Goal: Task Accomplishment & Management: Complete application form

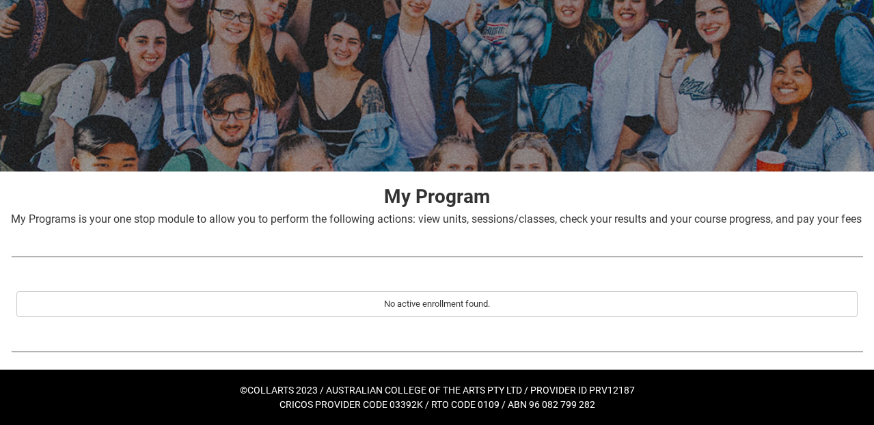
scroll to position [117, 0]
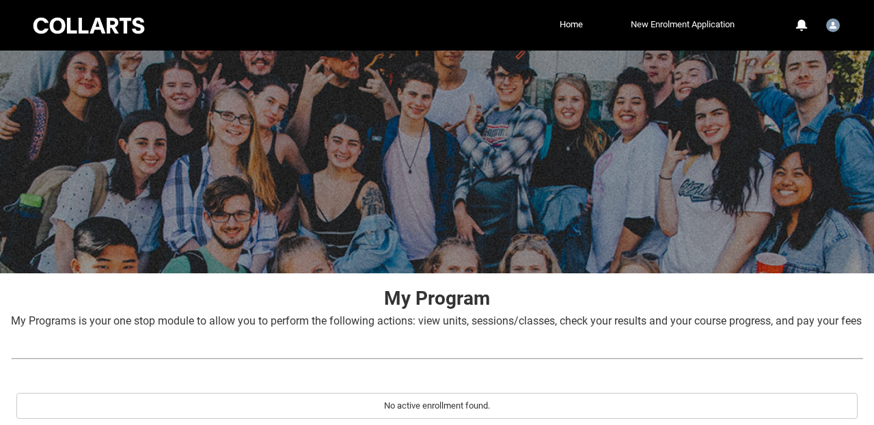
click at [688, 23] on link "New Enrolment Application" at bounding box center [682, 24] width 111 height 20
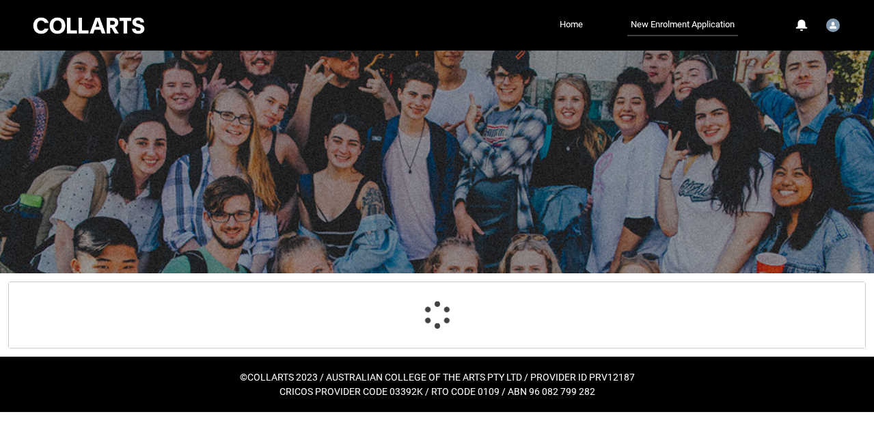
select select "Citizenship.1"
select select "Heard_About_Collarts_Picklist.Collarts Website"
select select "Country_Choice.1101"
select select "P_Contact_Time_Afternoon"
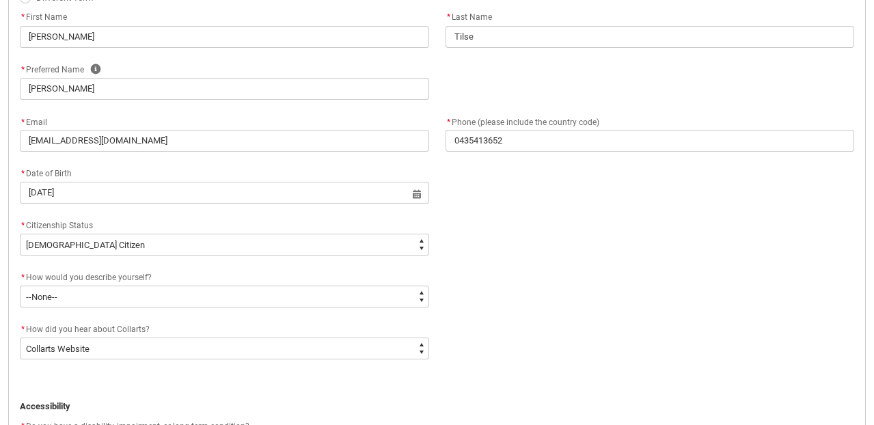
scroll to position [467, 0]
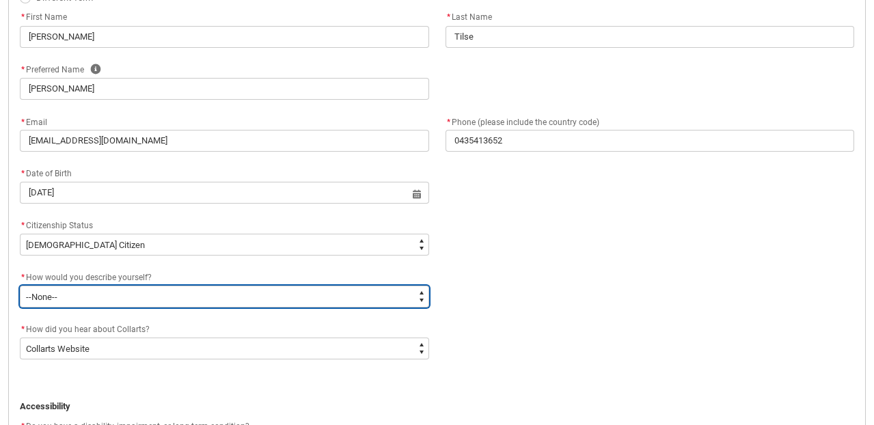
type lightning-select "HSLC_Domestic_b"
select select "HSLC_Domestic_b"
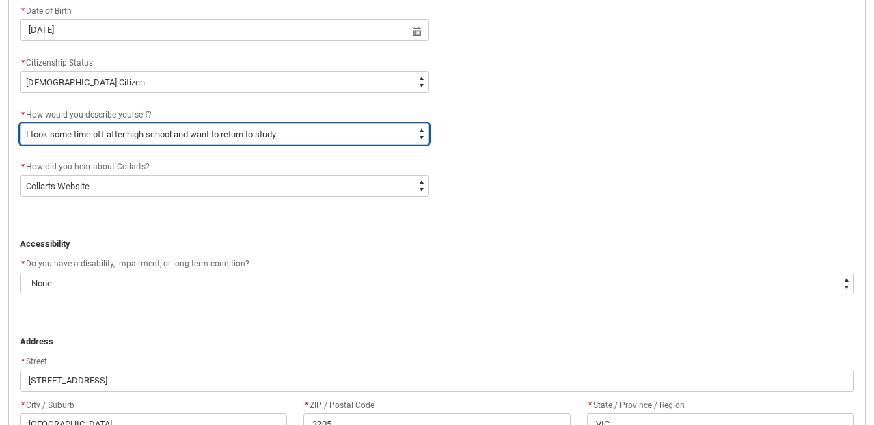
scroll to position [665, 0]
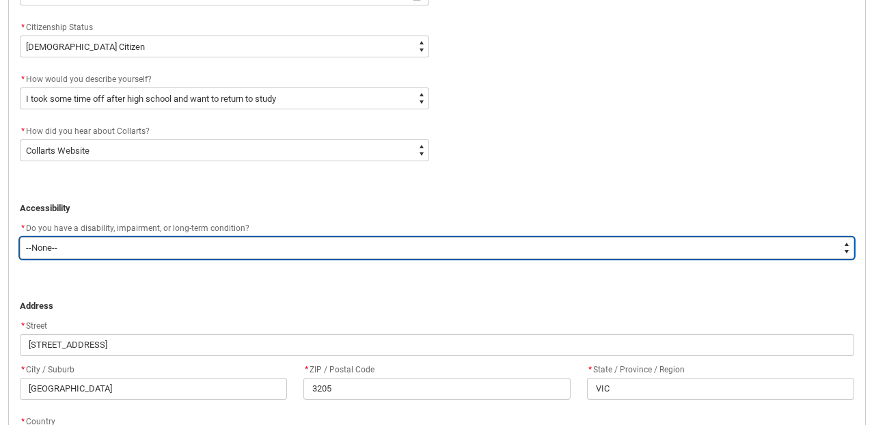
type lightning-select "Yes_TextChoice"
select select "Yes_TextChoice"
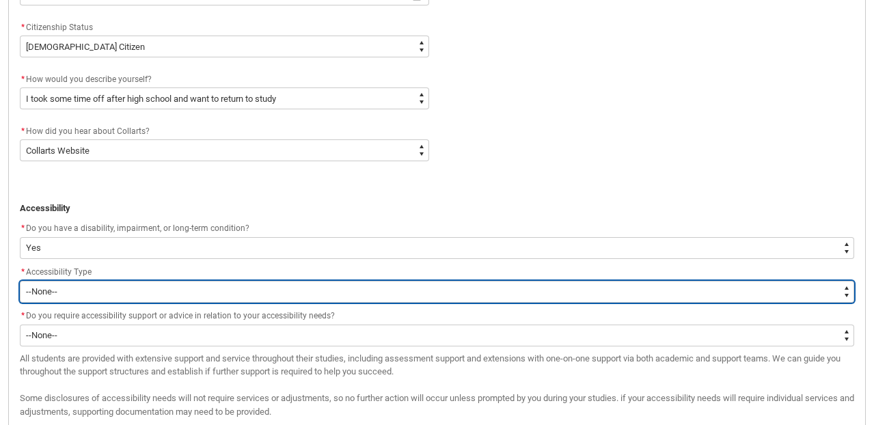
type lightning-select "Disability_MentalHealthDisability"
select select "Disability_MentalHealthDisability"
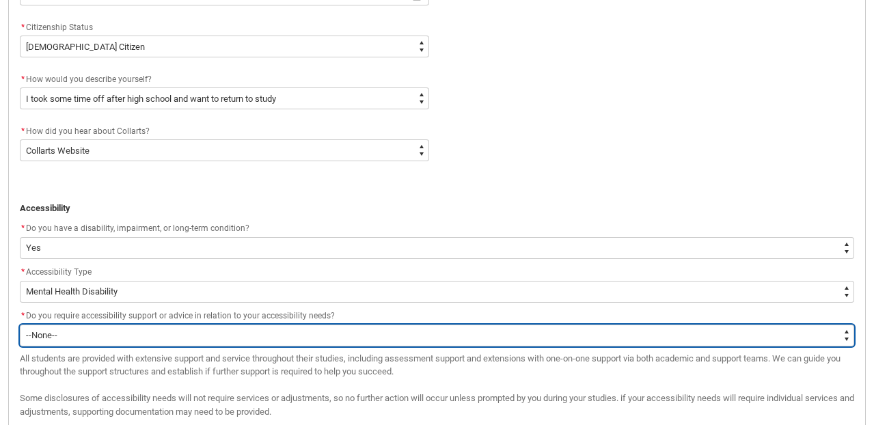
drag, startPoint x: 470, startPoint y: 333, endPoint x: 474, endPoint y: 316, distance: 16.9
click at [479, 308] on div "* Do you require accessibility support or advice in relation to your accessibil…" at bounding box center [437, 327] width 834 height 38
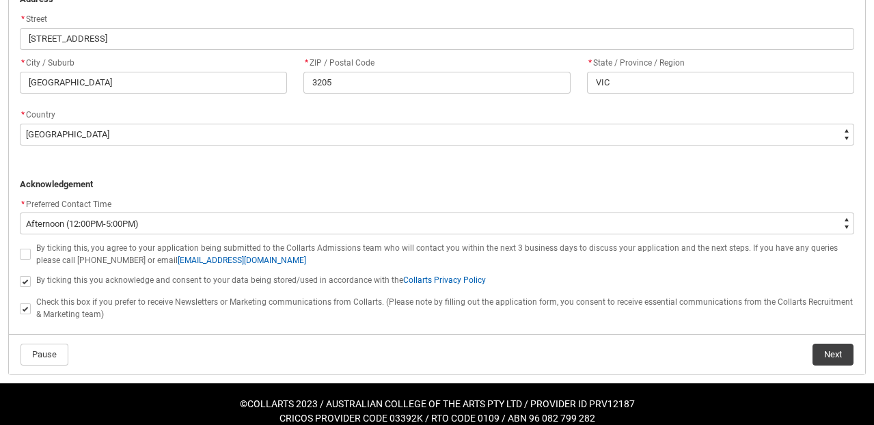
scroll to position [1131, 0]
click at [25, 249] on span "REDU_Application_Form_for_Applicant flow" at bounding box center [25, 254] width 11 height 11
click at [20, 247] on input "REDU_Application_Form_for_Applicant flow" at bounding box center [19, 247] width 1 height 1
type lightning-input "true"
checkbox input "true"
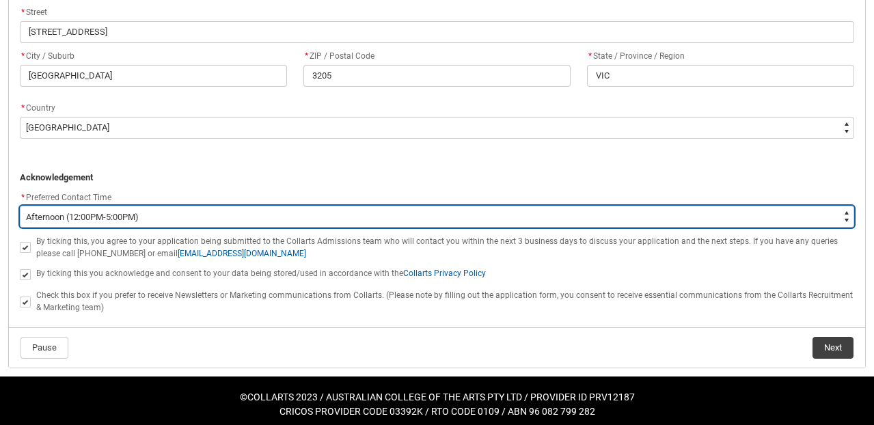
scroll to position [1137, 0]
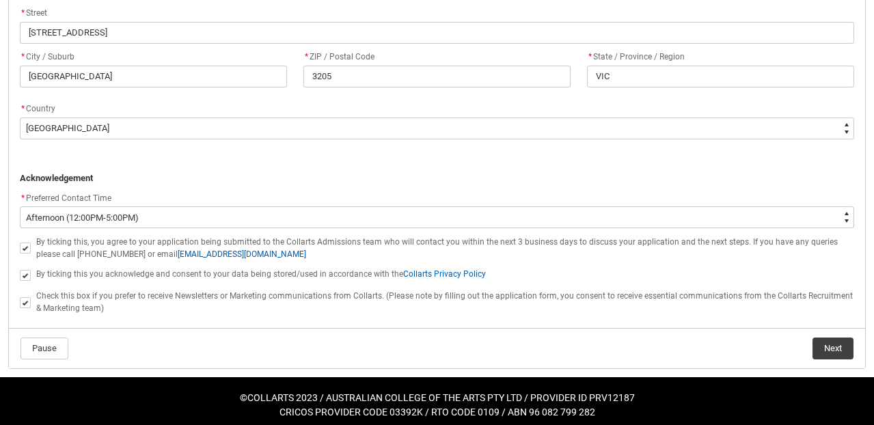
click at [835, 341] on button "Next" at bounding box center [832, 348] width 41 height 22
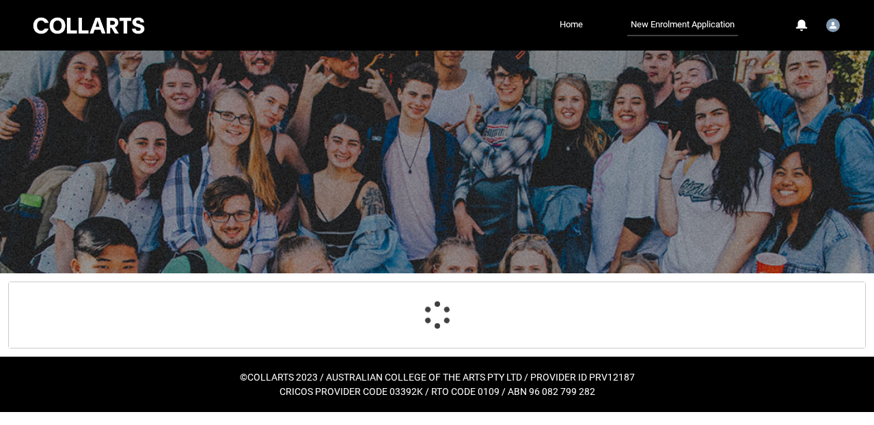
select select "Citizenship.1"
select select "HSLC_Domestic_b"
select select "Heard_About_Collarts_Picklist.Collarts Website"
select select "Yes_TextChoice"
select select "Disability_MentalHealthDisability"
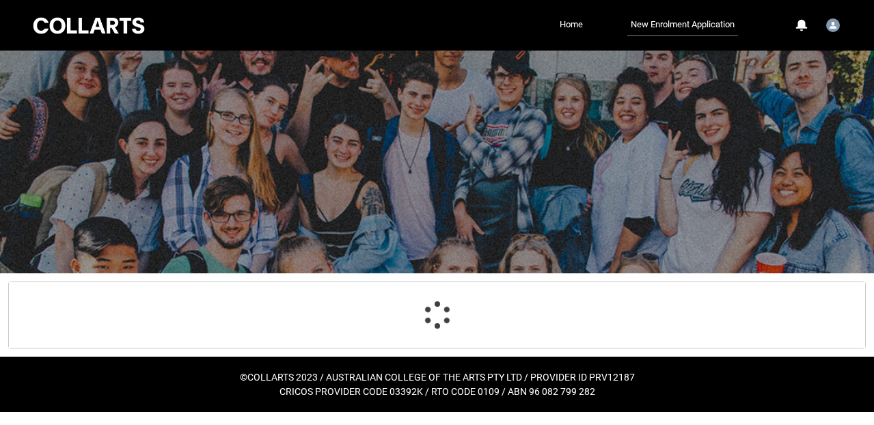
select select "Country_Choice.1101"
select select "P_Contact_Time_Afternoon"
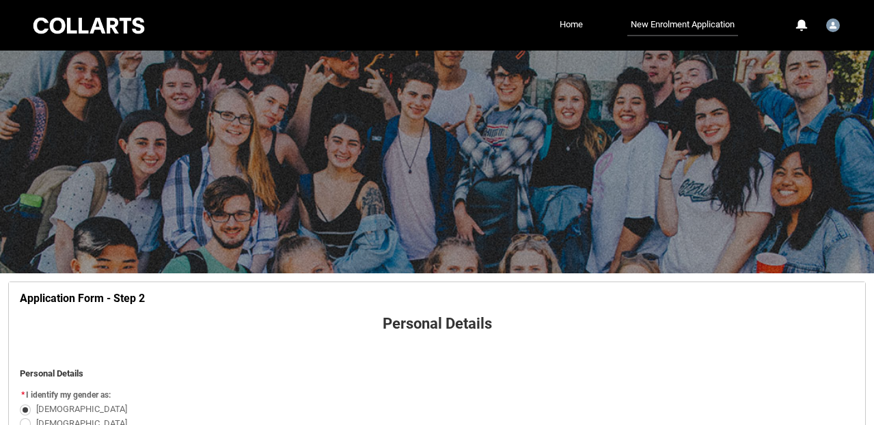
scroll to position [785, 0]
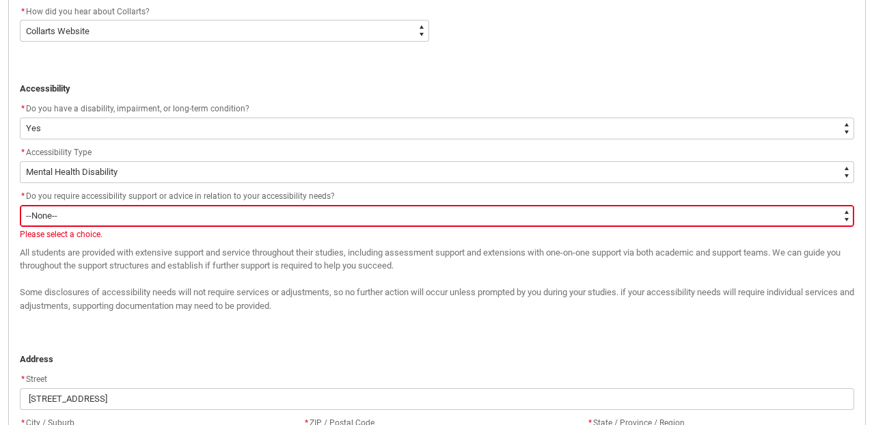
type lightning-select "Yes_TextChoice"
select select "Yes_TextChoice"
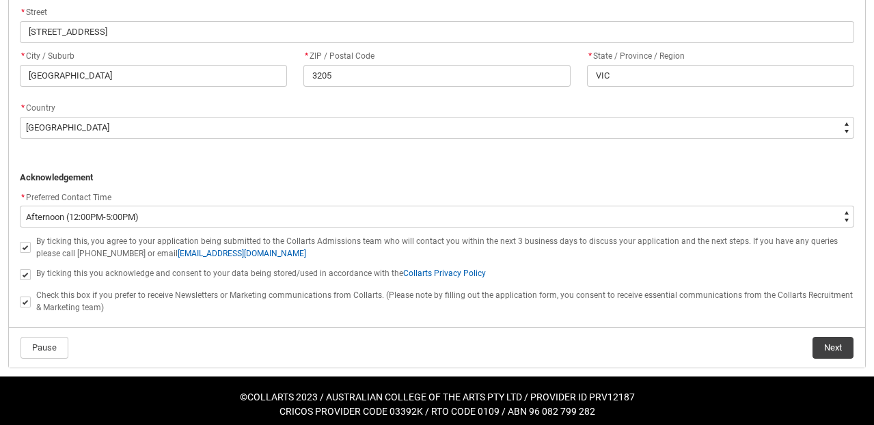
scroll to position [1151, 0]
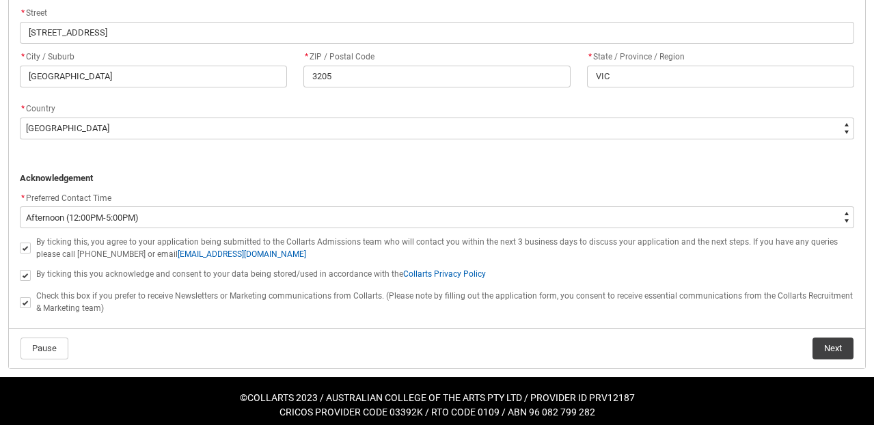
click at [831, 344] on button "Next" at bounding box center [832, 348] width 41 height 22
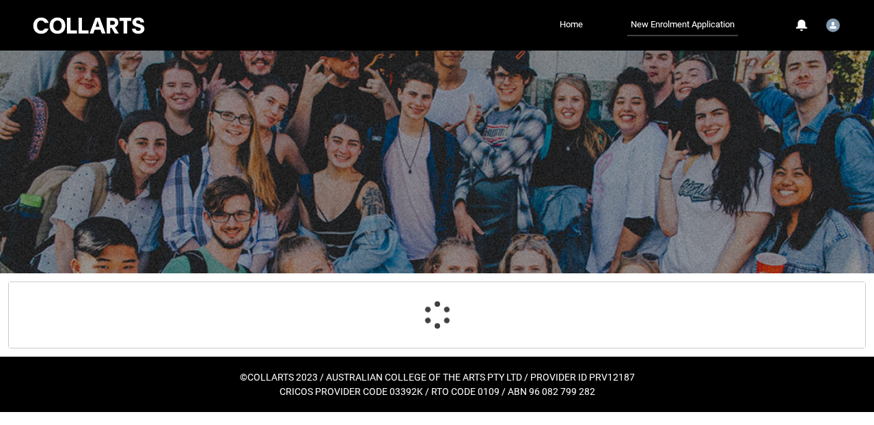
scroll to position [0, 0]
select select "Year_12_Completition.Yes"
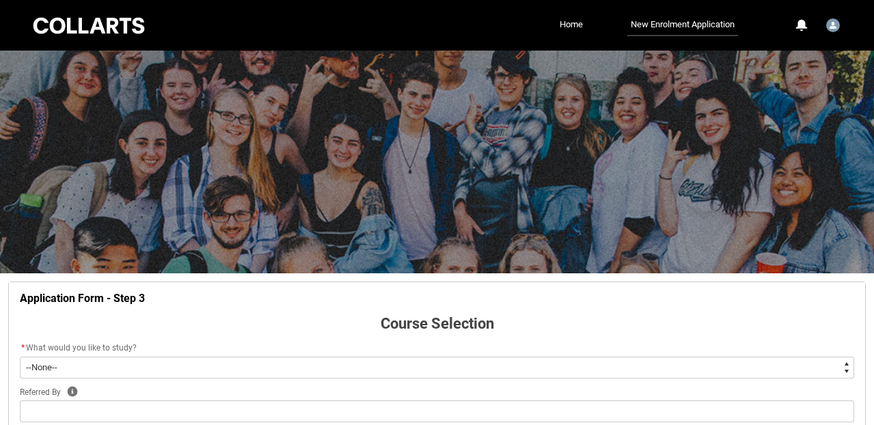
scroll to position [146, 0]
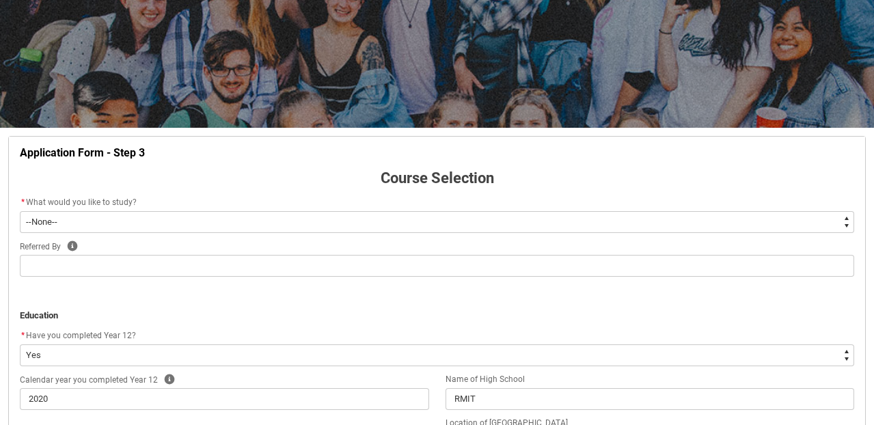
type lightning-select "WhichDegree_Bachelor"
select select "WhichDegree_Bachelor"
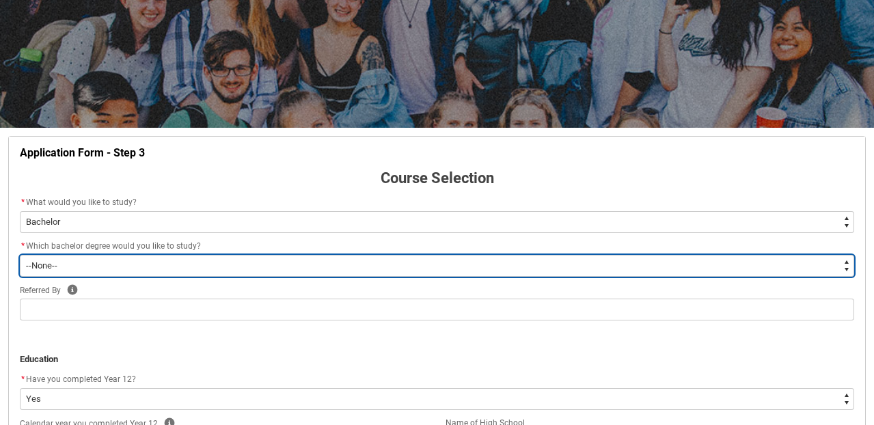
type lightning-select "ProgramChoice_Degree.001OZ000006XN7FYAW"
select select "ProgramChoice_Degree.001OZ000006XN7FYAW"
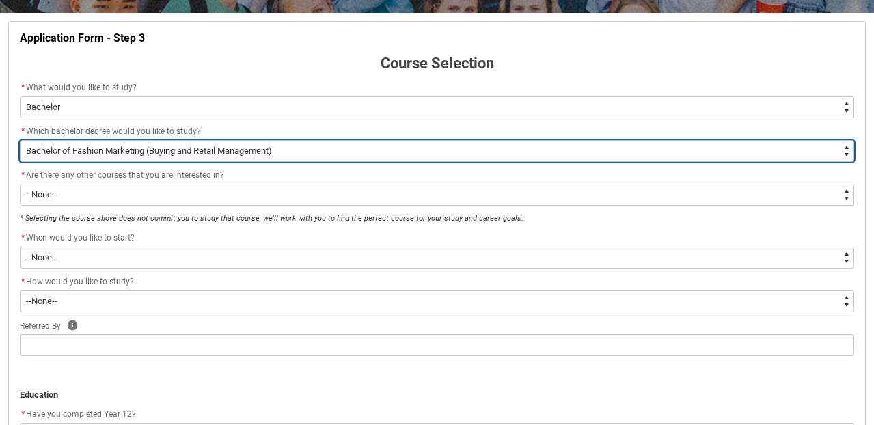
scroll to position [259, 0]
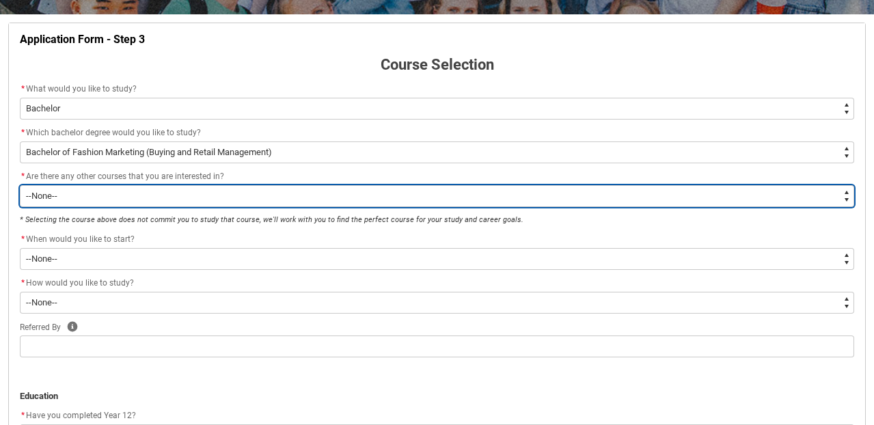
type lightning-select "No_TextChoice"
select select "No_TextChoice"
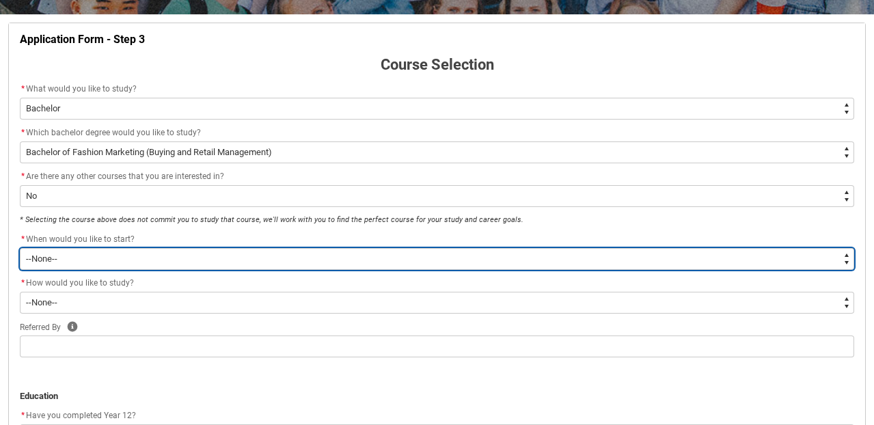
type lightning-select "Starting_Term.a0pI70000004aTYIAY"
select select "Starting_Term.a0pI70000004aTYIAY"
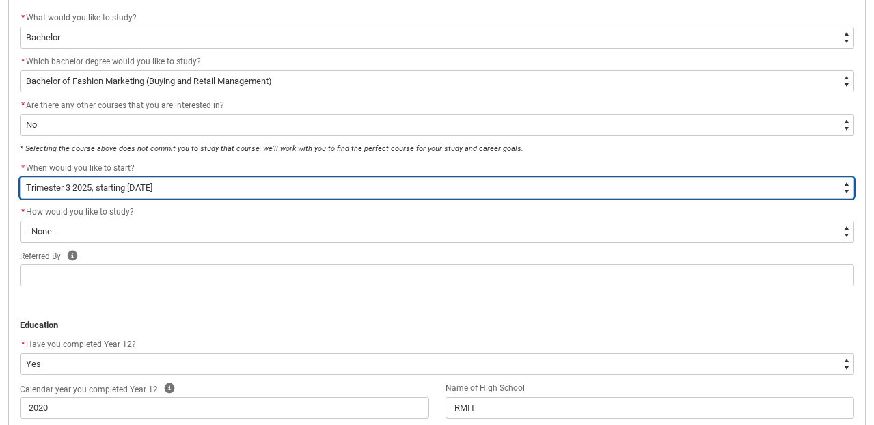
scroll to position [343, 0]
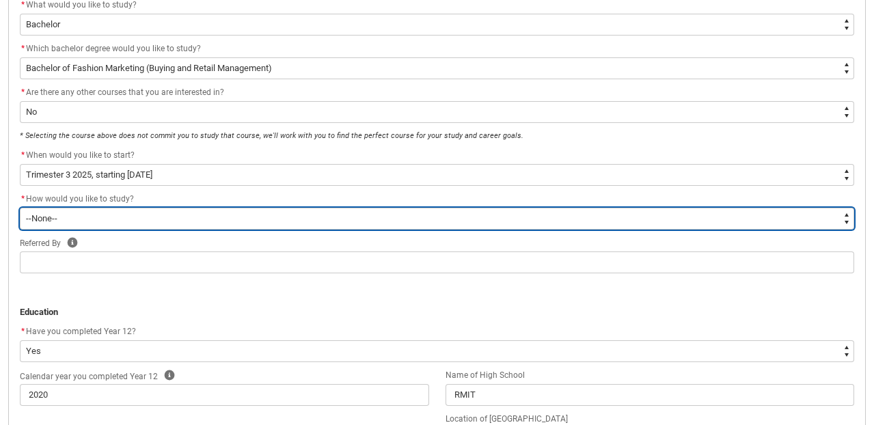
type lightning-select "WhichStudyMethod_Online"
select select "WhichStudyMethod_Online"
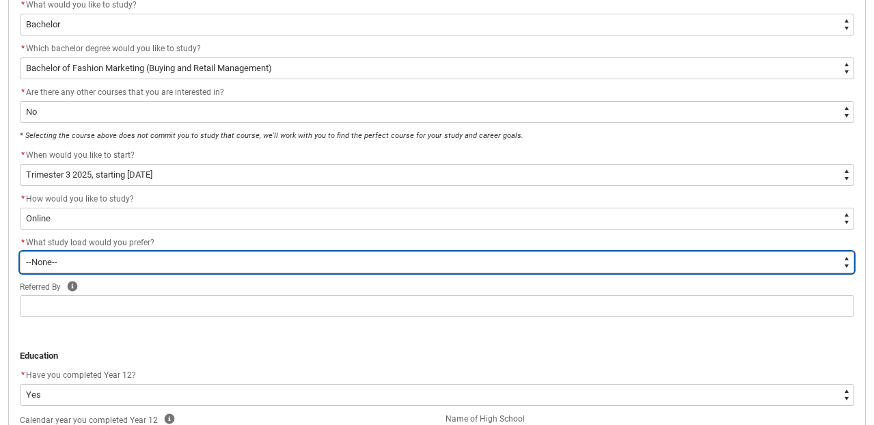
type lightning-select "WhichStudyLoad_FullTime"
select select "WhichStudyLoad_FullTime"
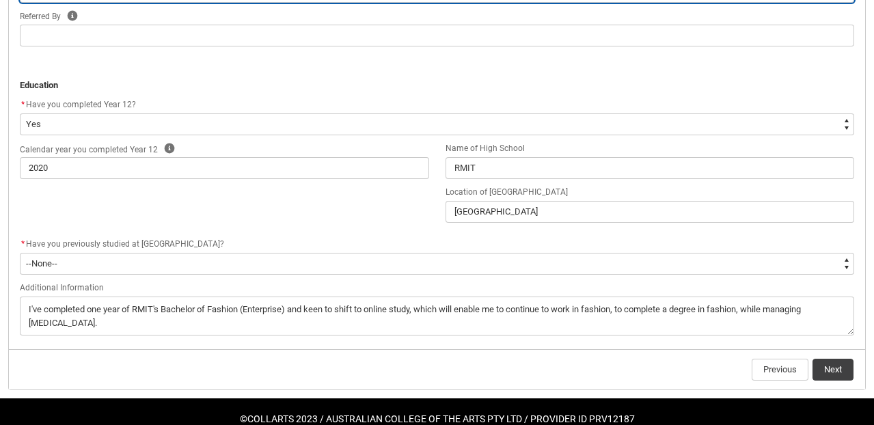
scroll to position [613, 0]
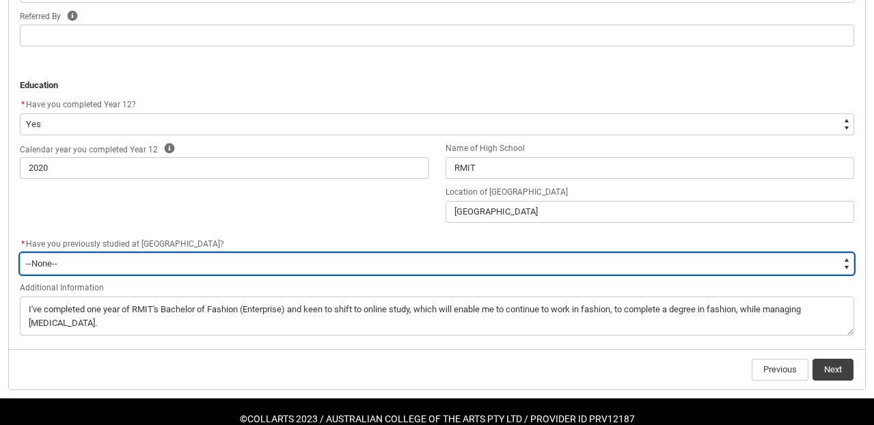
type lightning-select "Past_Collarts_Education.No"
select select "Past_Collarts_Education.No"
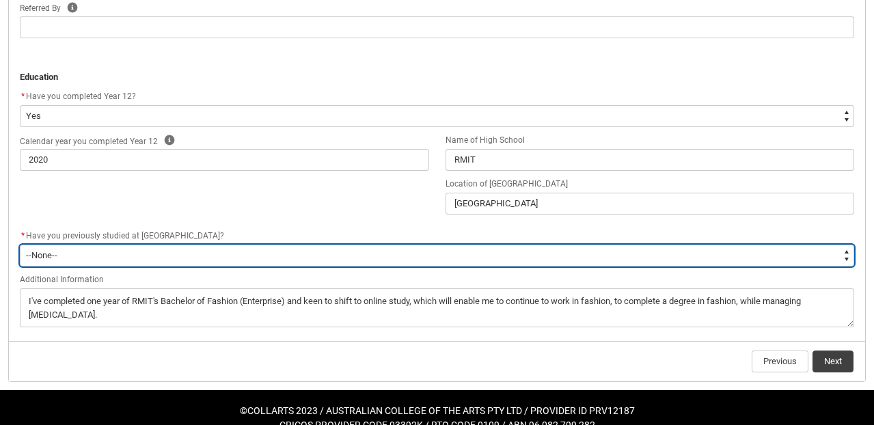
scroll to position [622, 0]
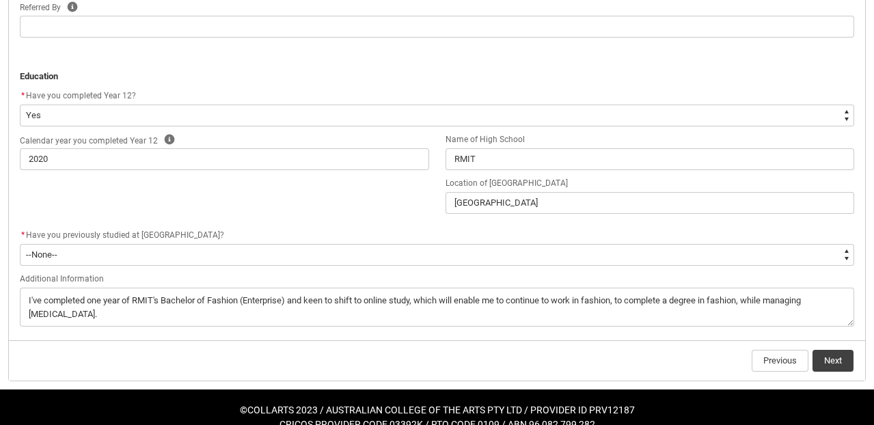
click at [831, 359] on button "Next" at bounding box center [832, 361] width 41 height 22
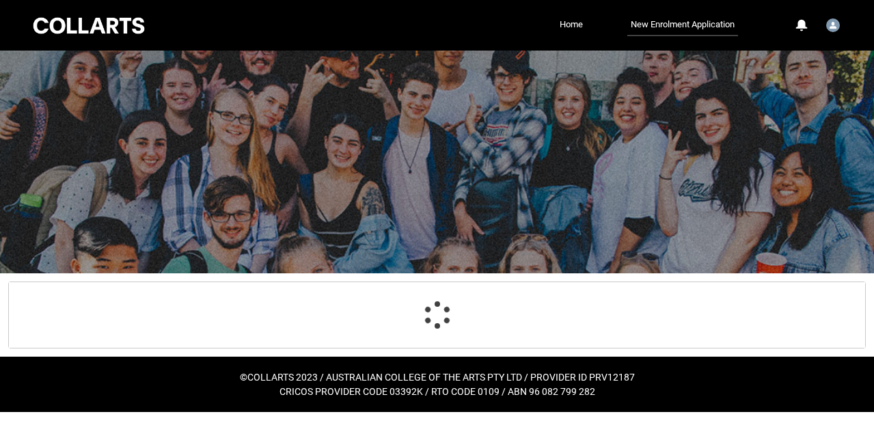
scroll to position [0, 0]
